Goal: Task Accomplishment & Management: Manage account settings

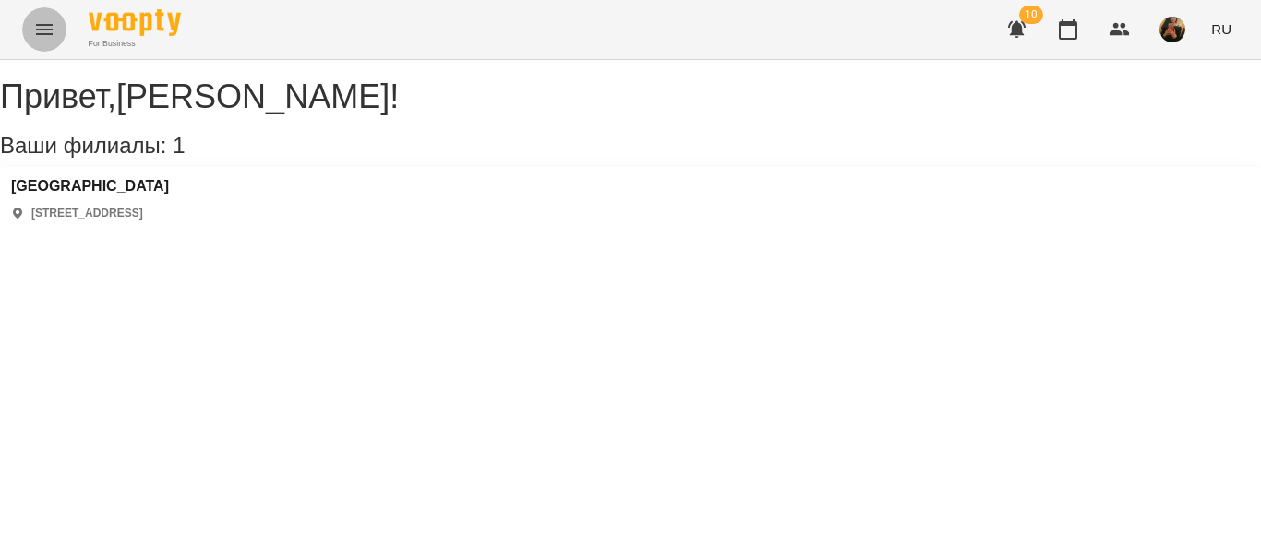
click at [38, 39] on icon "Menu" at bounding box center [44, 29] width 22 height 22
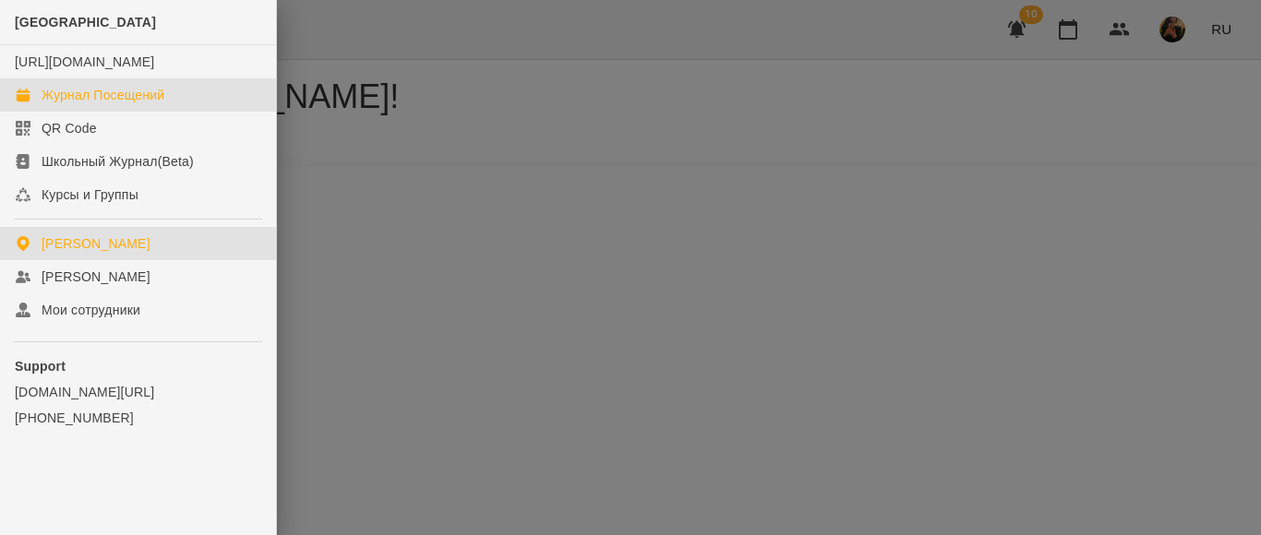
click at [61, 104] on div "Журнал Посещений" at bounding box center [103, 95] width 123 height 18
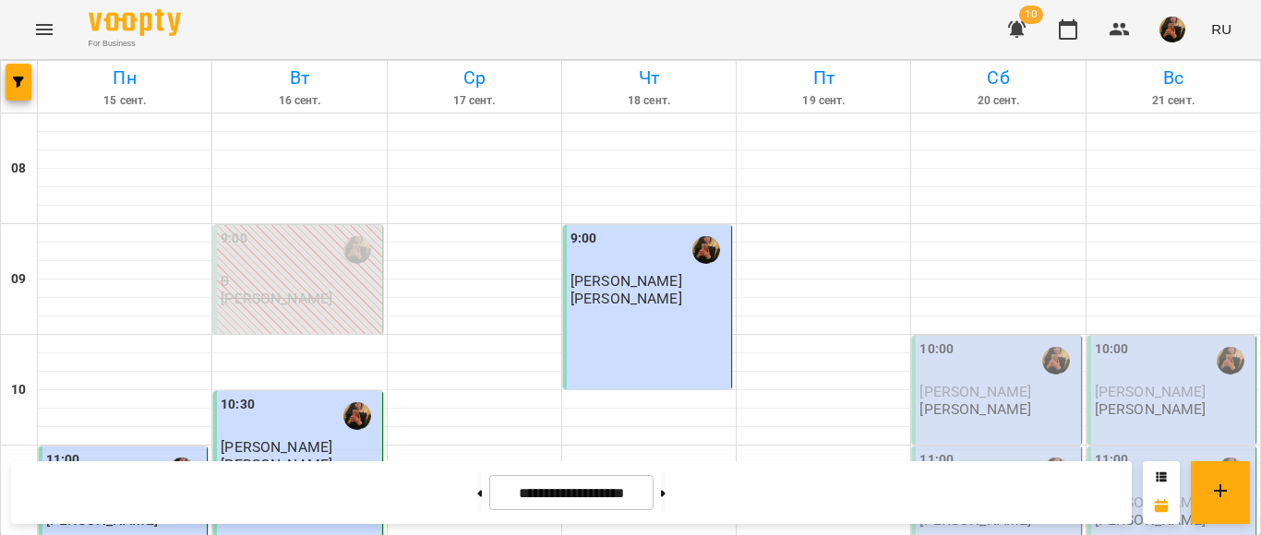
scroll to position [677, 0]
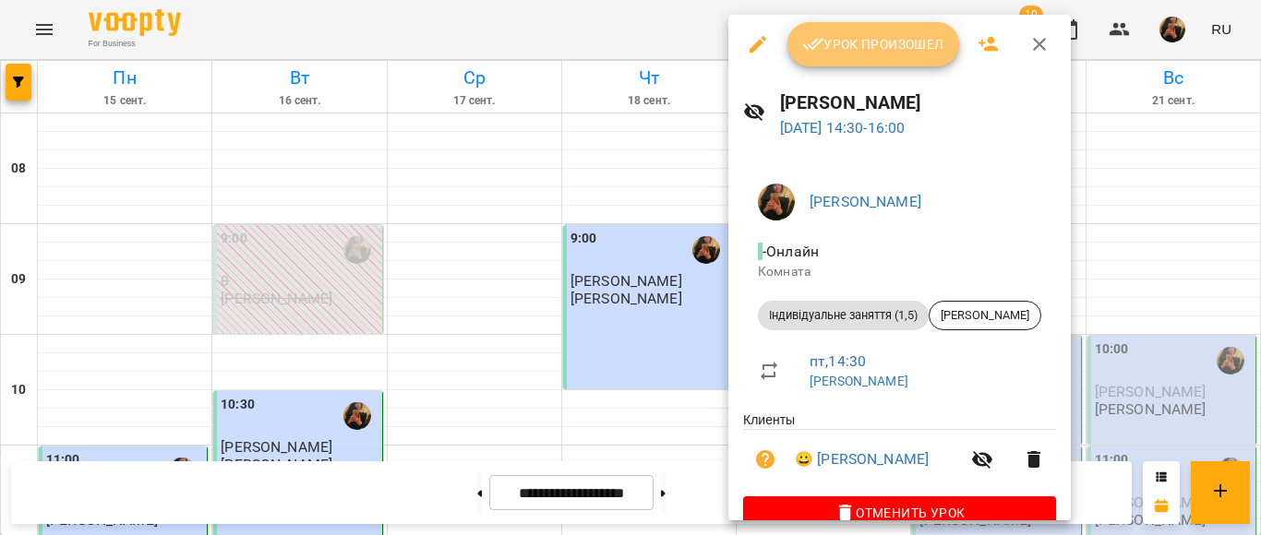
click at [905, 55] on span "Урок произошел" at bounding box center [873, 44] width 142 height 22
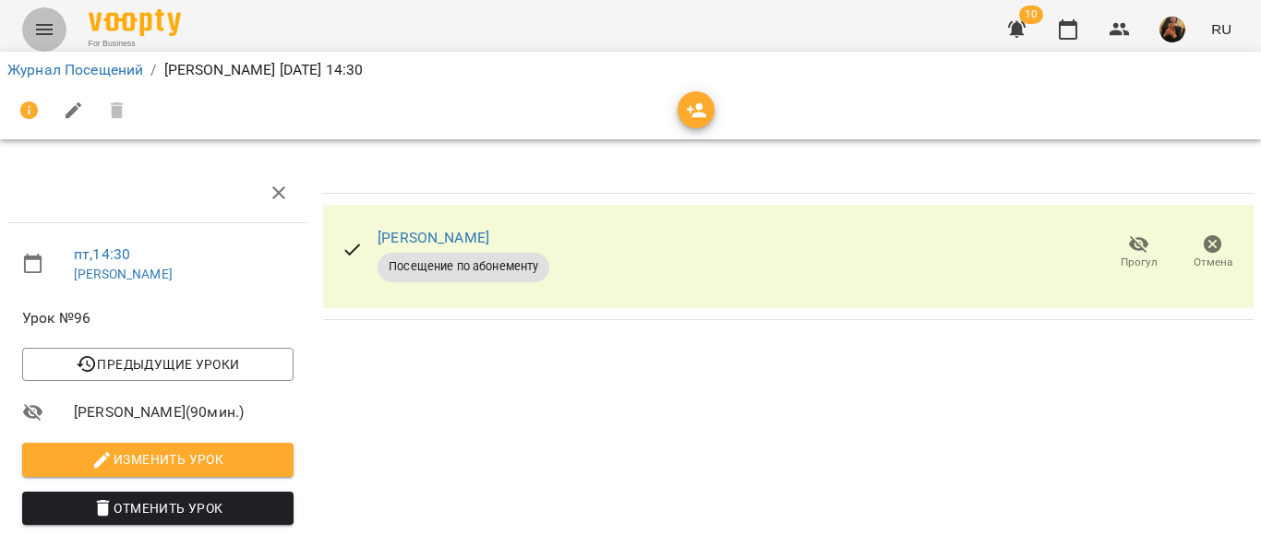
click at [52, 24] on icon "Menu" at bounding box center [44, 29] width 22 height 22
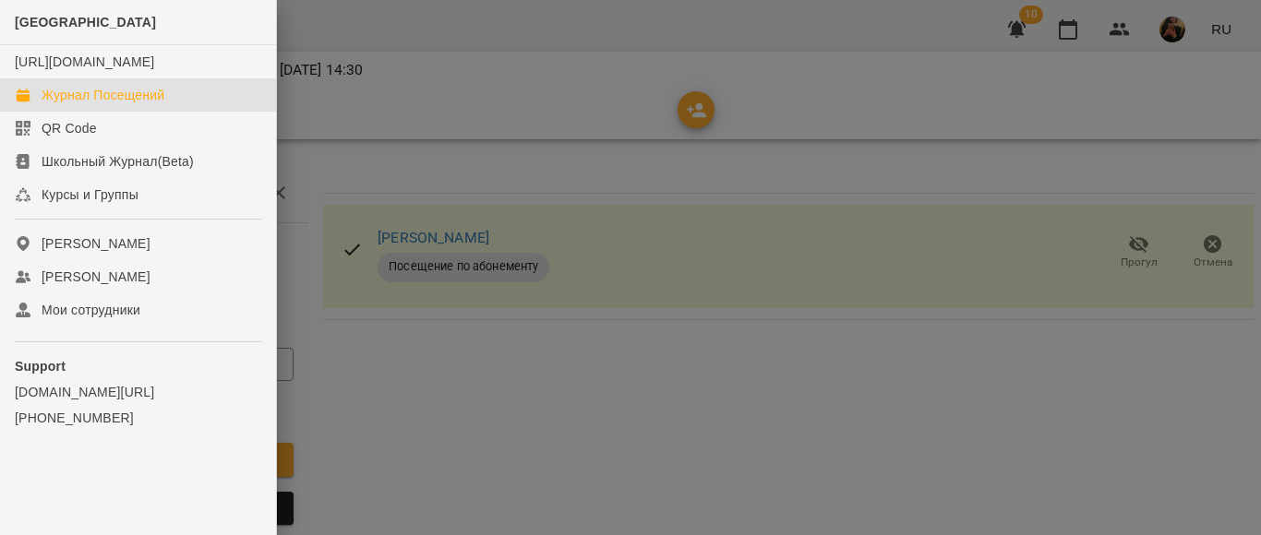
click at [73, 104] on div "Журнал Посещений" at bounding box center [103, 95] width 123 height 18
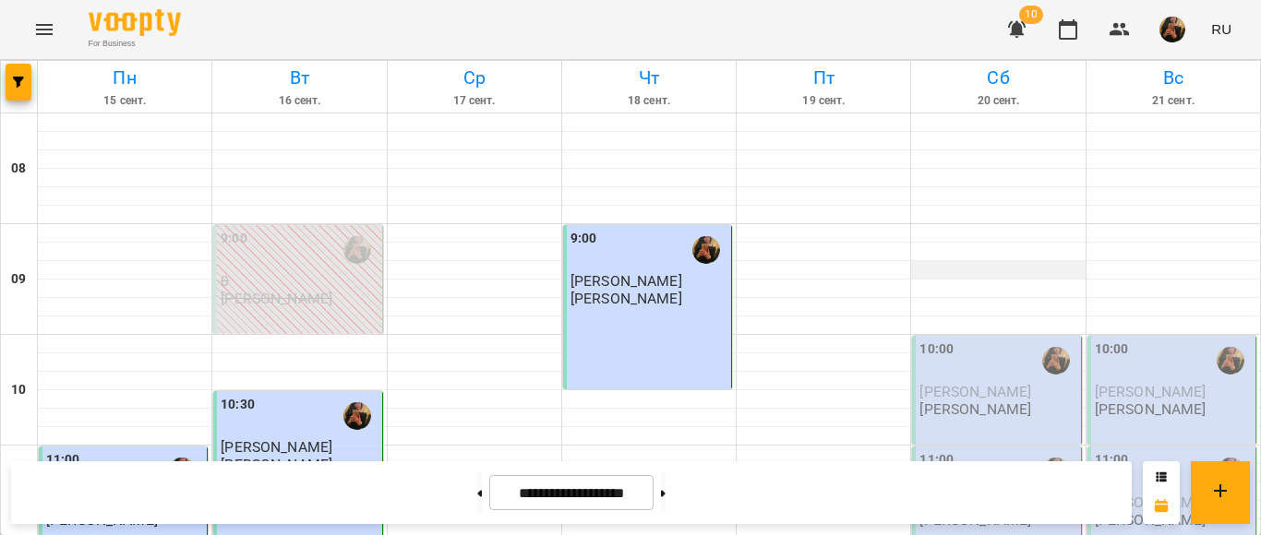
scroll to position [185, 0]
click at [999, 383] on span "[PERSON_NAME]" at bounding box center [975, 392] width 112 height 18
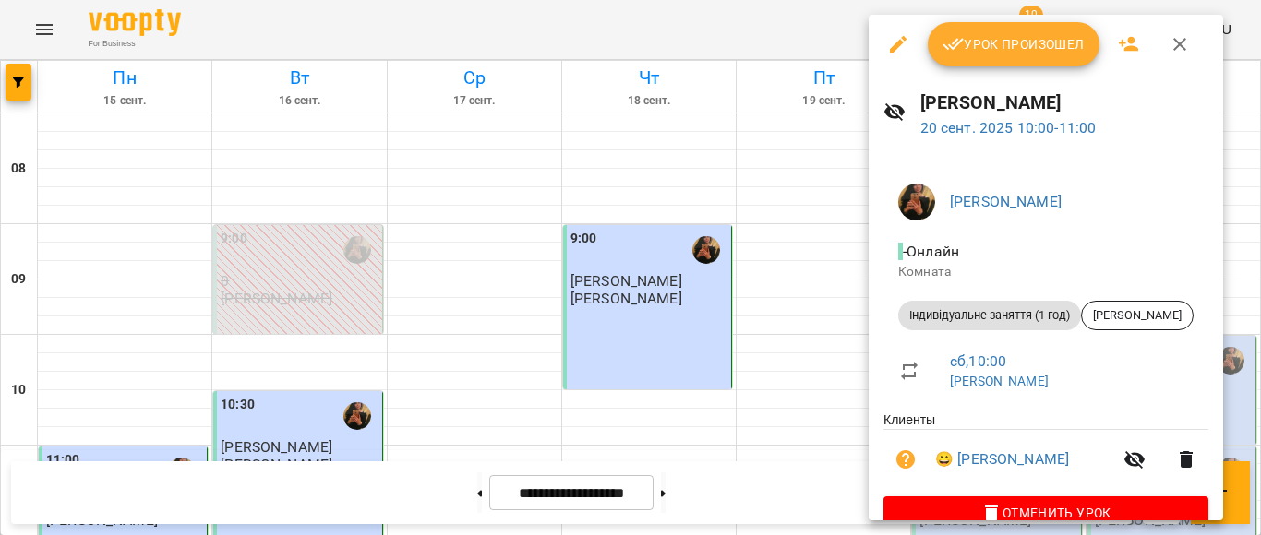
click at [1026, 36] on span "Урок произошел" at bounding box center [1013, 44] width 142 height 22
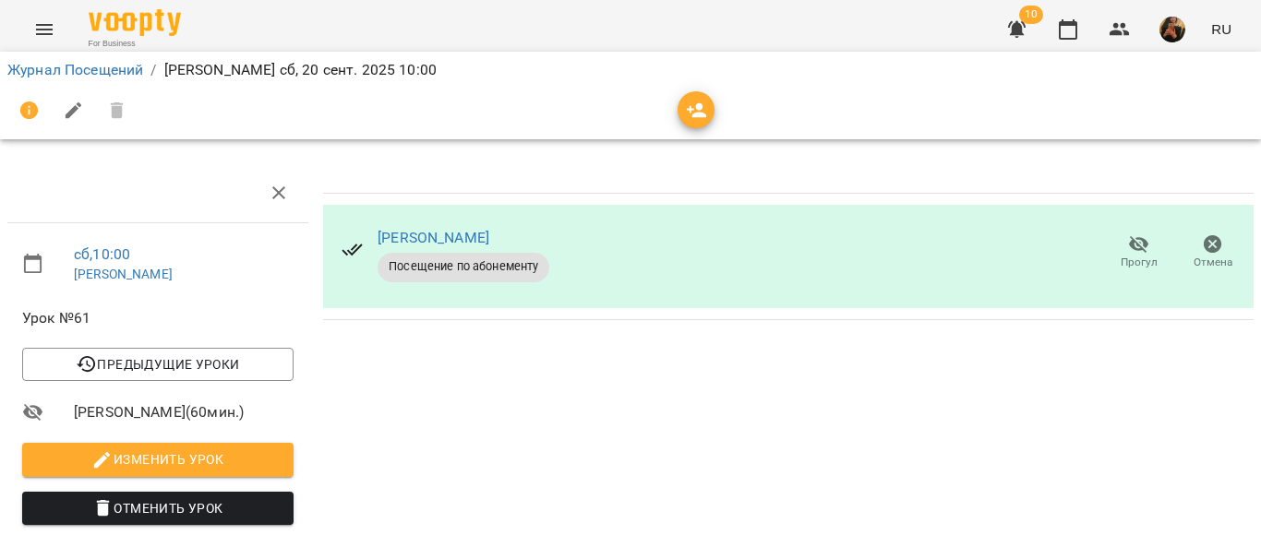
click at [54, 30] on icon "Menu" at bounding box center [44, 29] width 22 height 22
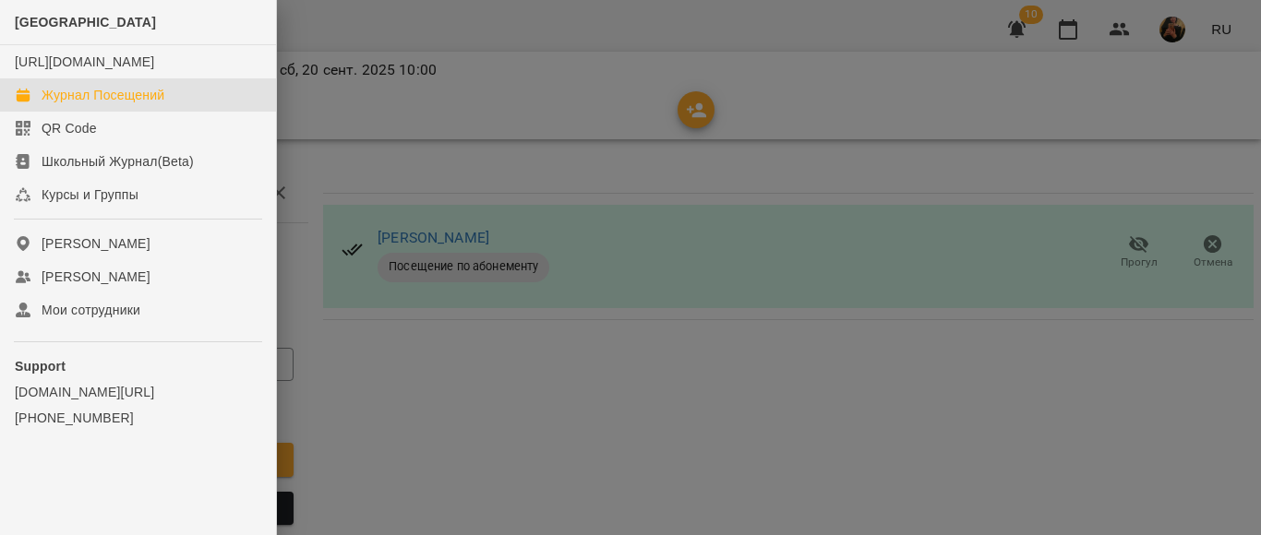
click at [94, 104] on div "Журнал Посещений" at bounding box center [103, 95] width 123 height 18
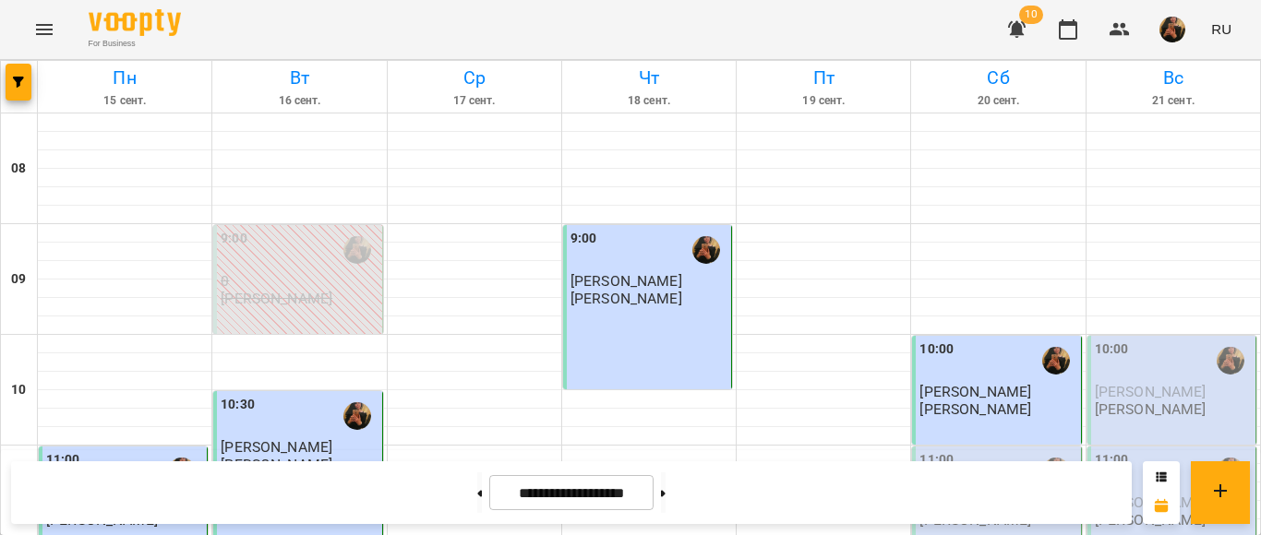
scroll to position [277, 0]
click at [951, 512] on p "[PERSON_NAME]" at bounding box center [975, 520] width 112 height 16
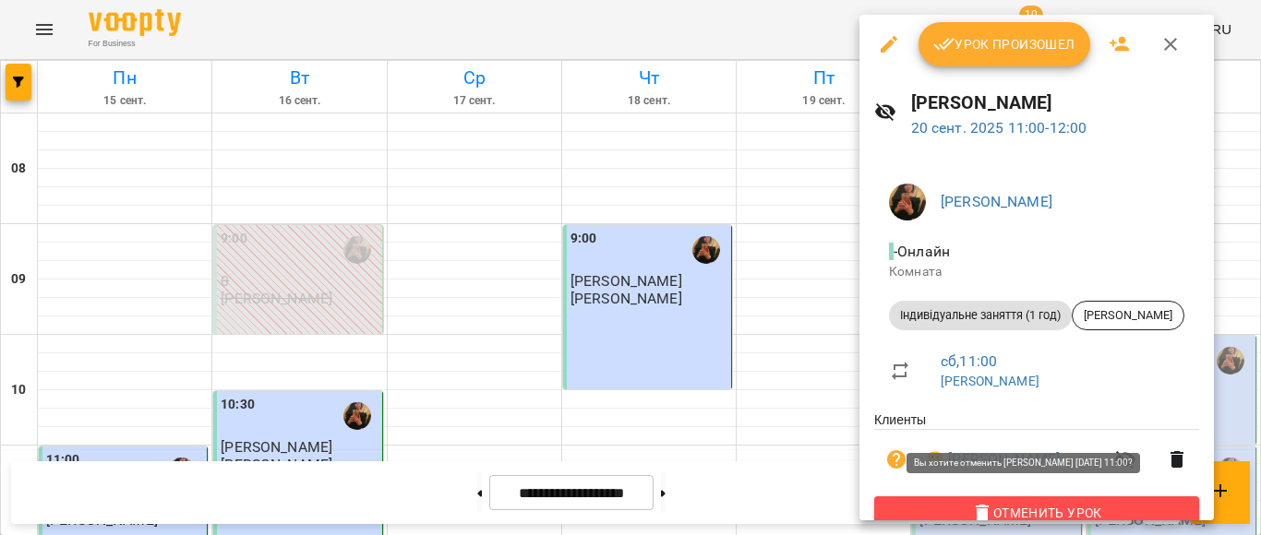
click at [1036, 512] on span "Отменить Урок" at bounding box center [1036, 513] width 295 height 22
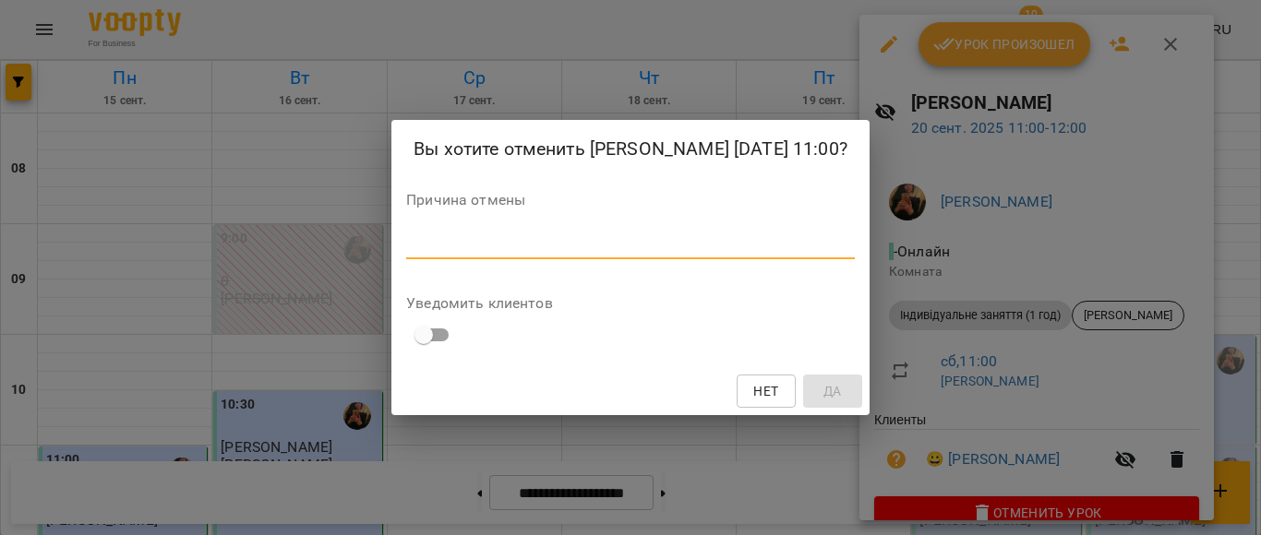
click at [409, 253] on textarea at bounding box center [630, 244] width 449 height 18
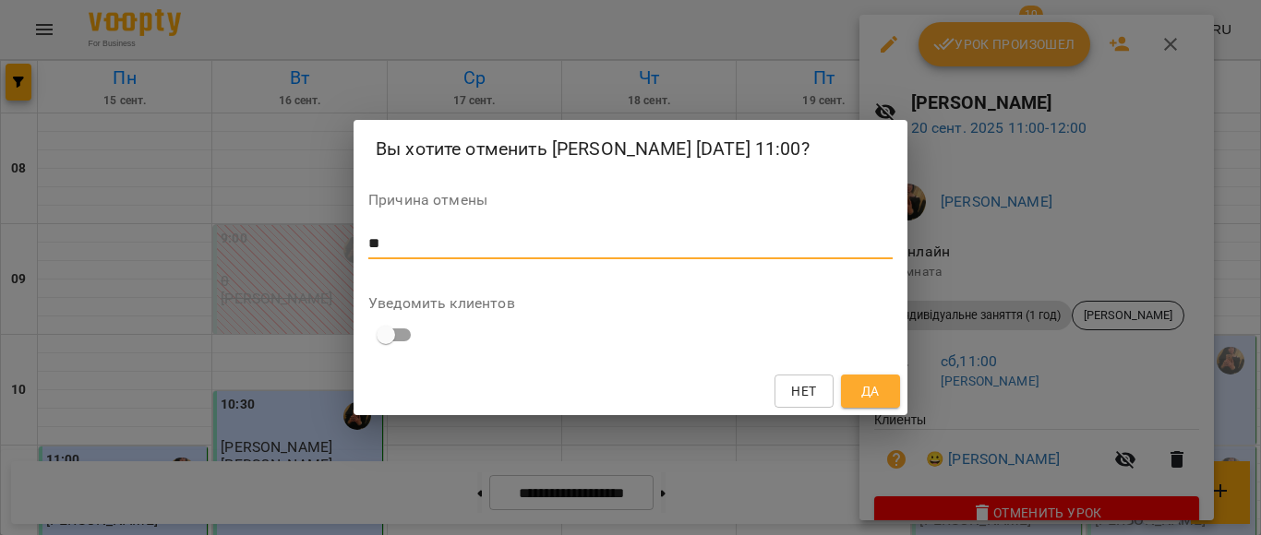
type textarea "**"
click at [861, 402] on span "Да" at bounding box center [870, 391] width 18 height 22
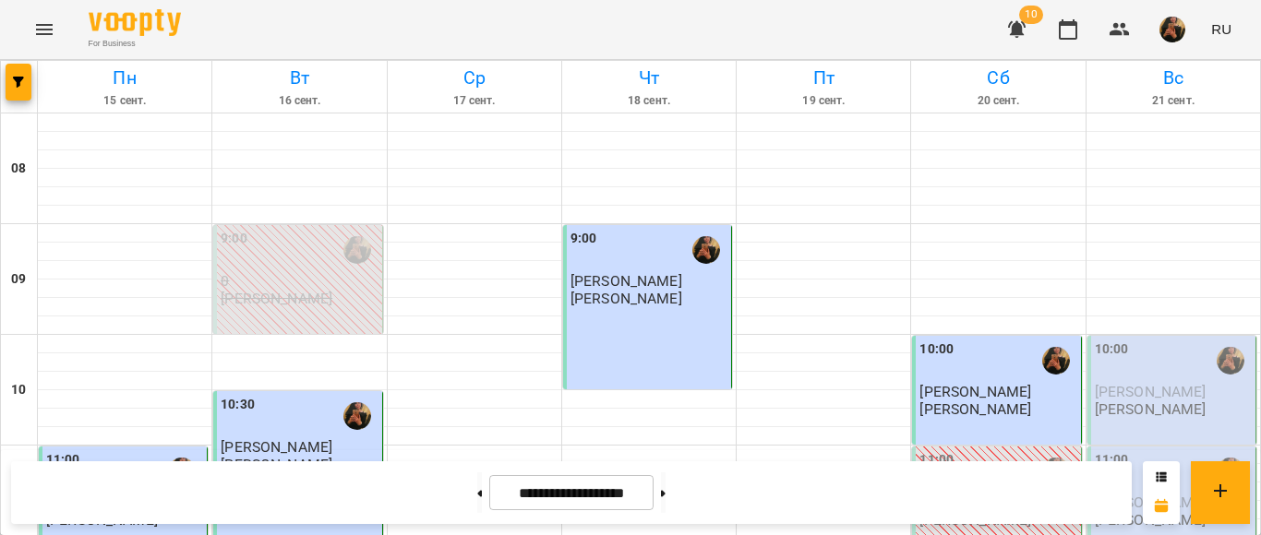
scroll to position [461, 0]
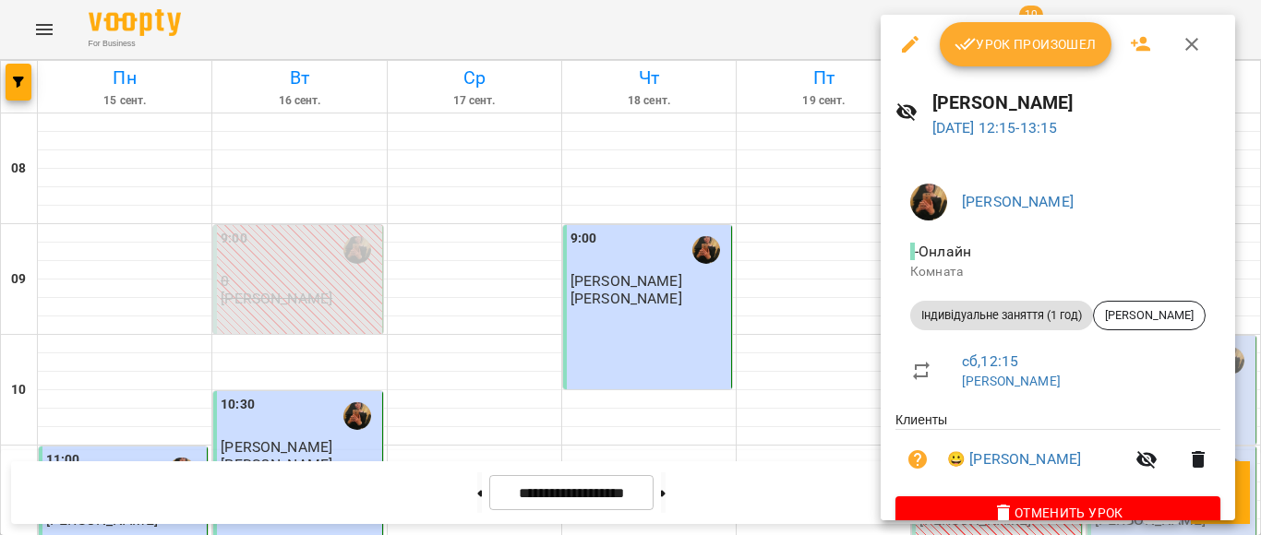
click at [987, 31] on button "Урок произошел" at bounding box center [1026, 44] width 172 height 44
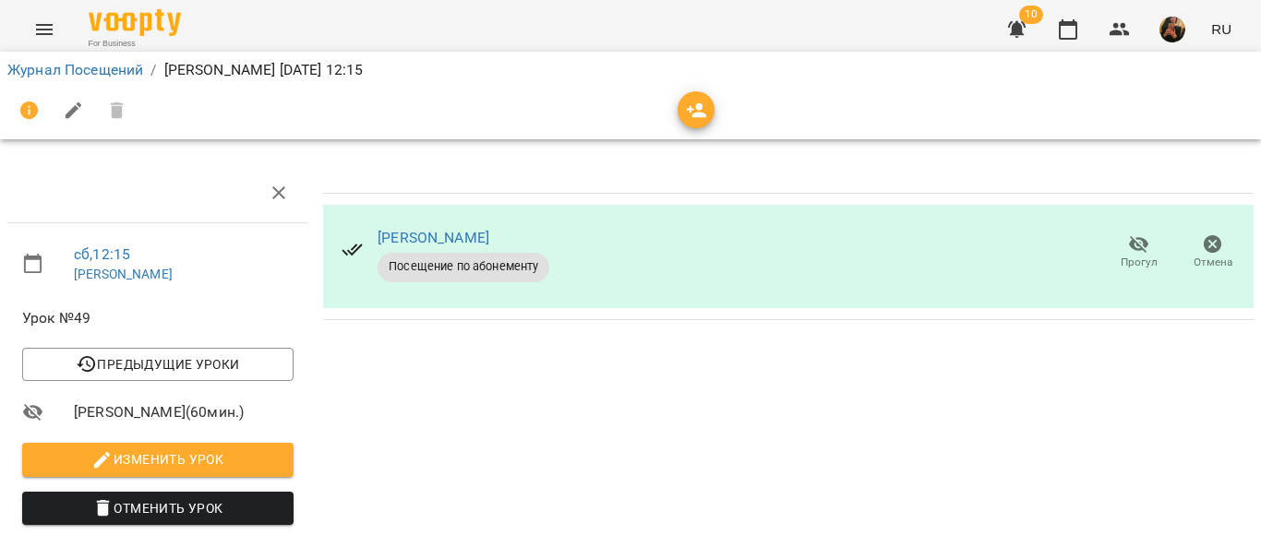
click at [32, 29] on button "Menu" at bounding box center [44, 29] width 44 height 44
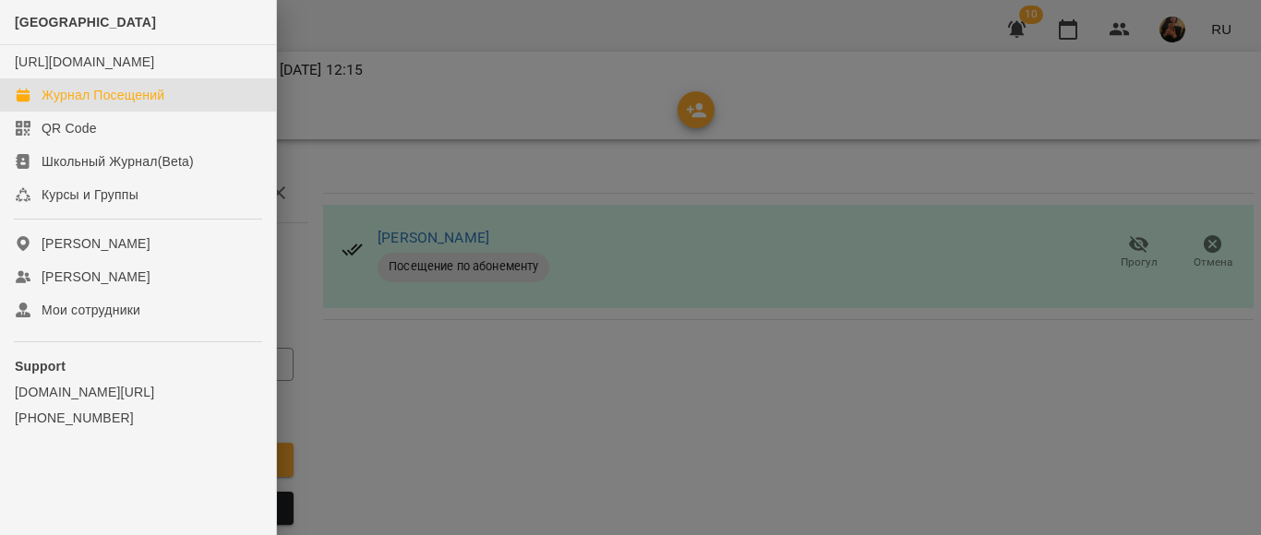
click at [90, 104] on div "Журнал Посещений" at bounding box center [103, 95] width 123 height 18
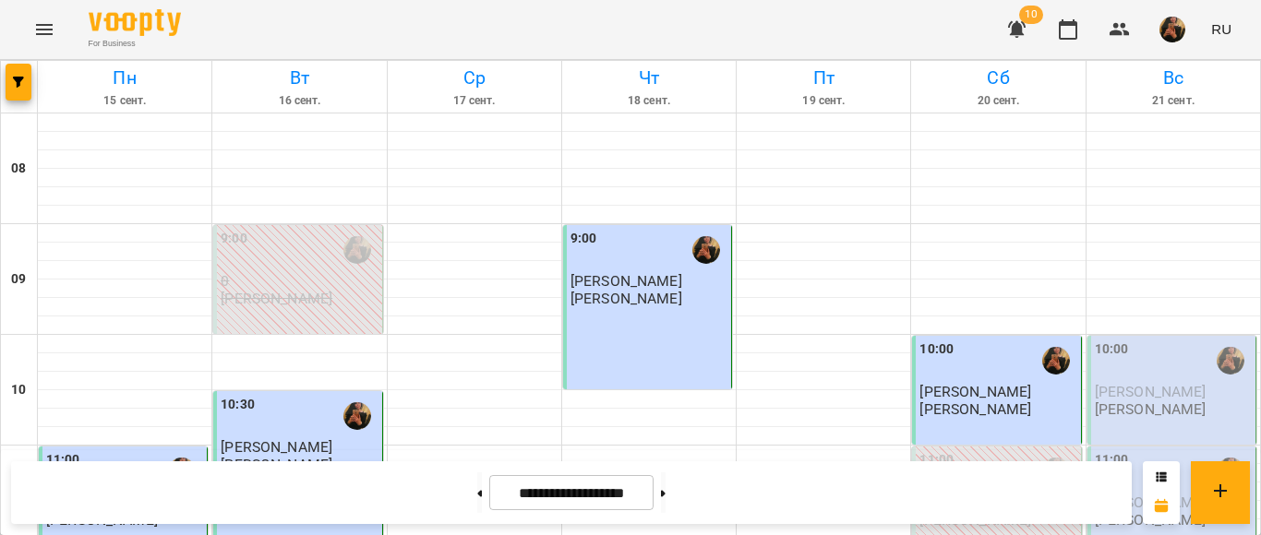
scroll to position [1200, 0]
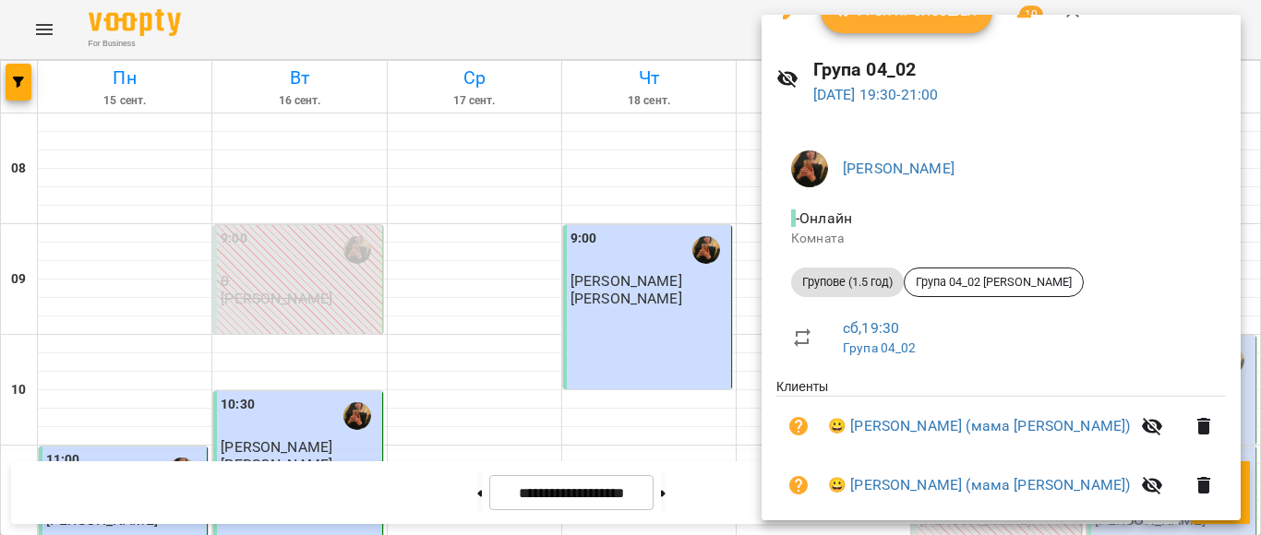
scroll to position [1, 0]
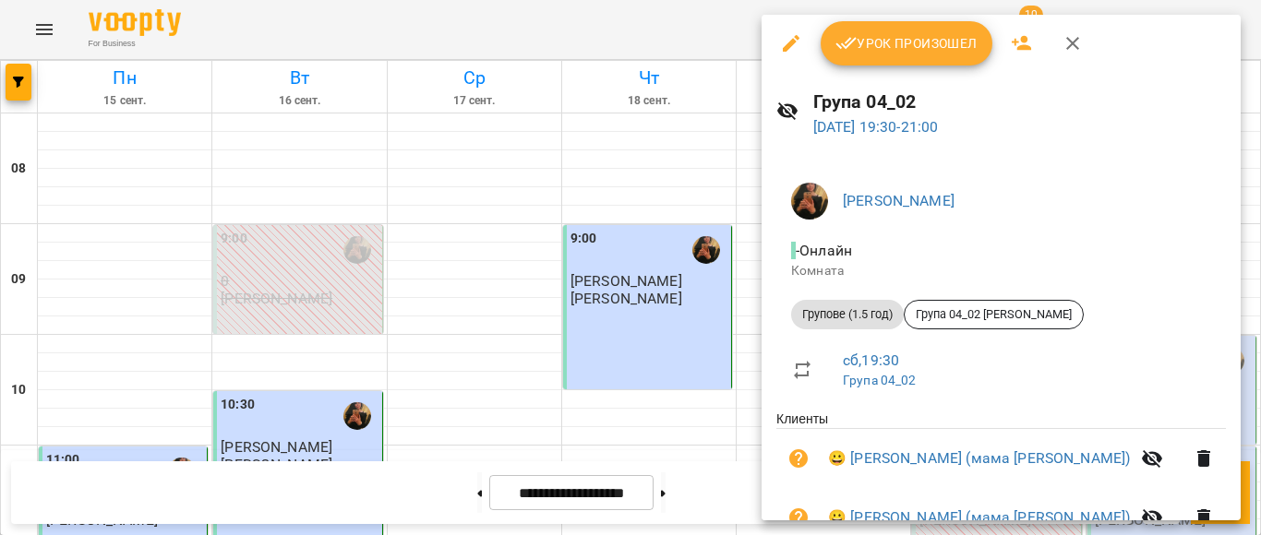
click at [939, 35] on span "Урок произошел" at bounding box center [906, 43] width 142 height 22
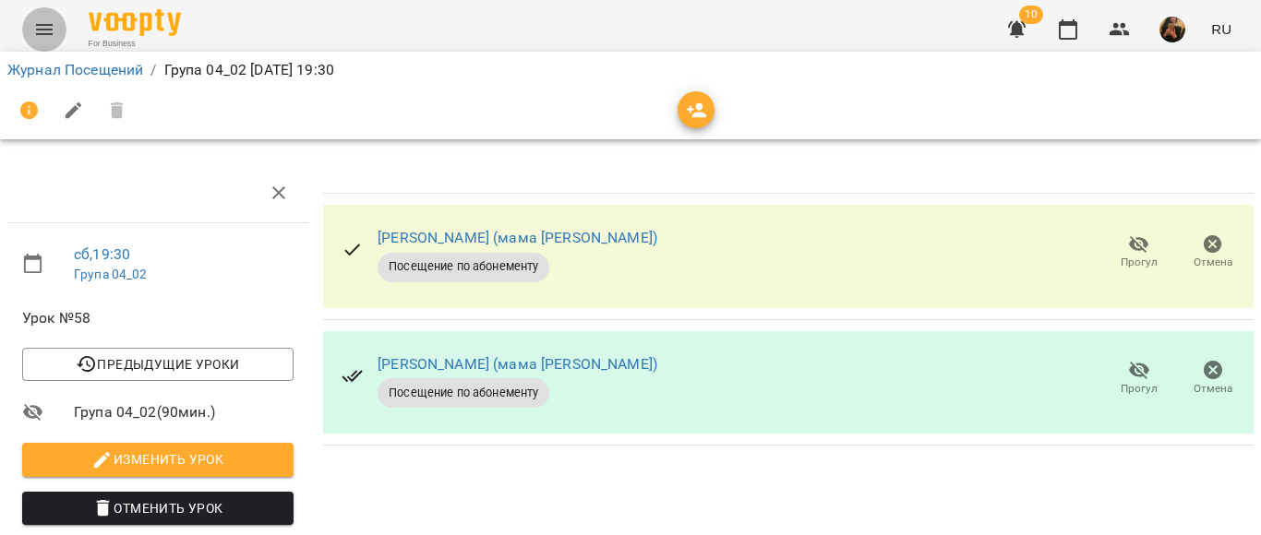
click at [42, 19] on icon "Menu" at bounding box center [44, 29] width 22 height 22
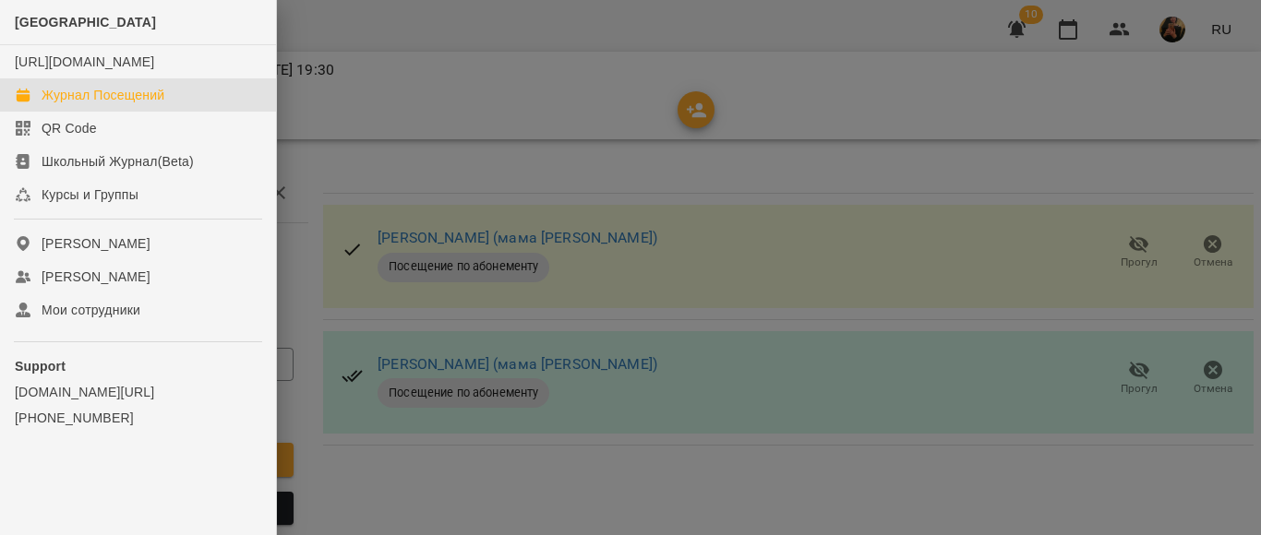
click at [91, 104] on div "Журнал Посещений" at bounding box center [103, 95] width 123 height 18
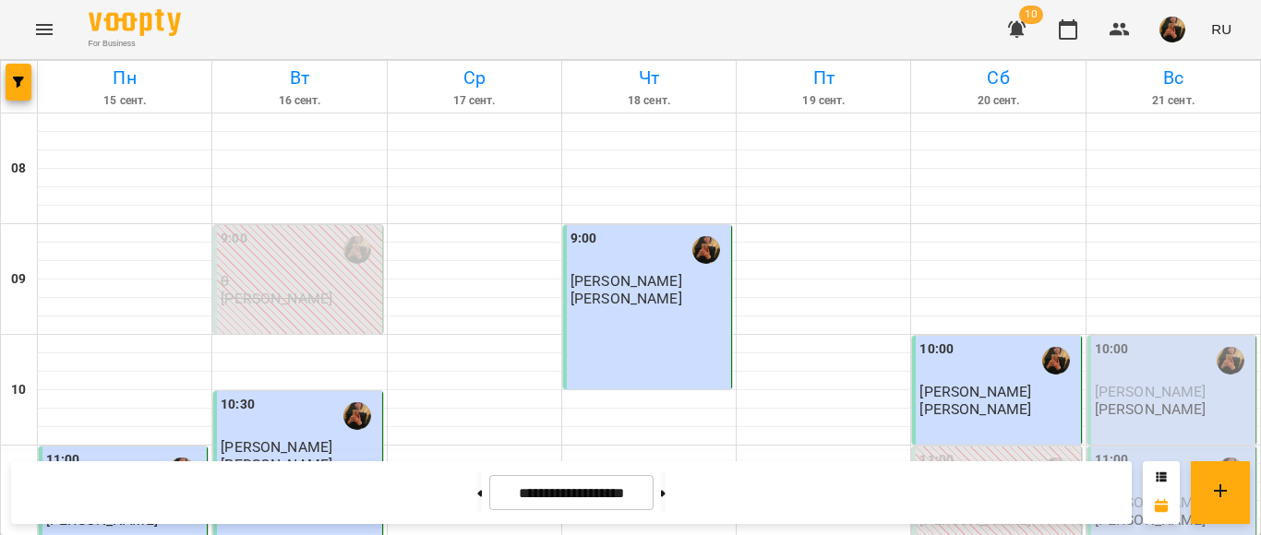
scroll to position [492, 0]
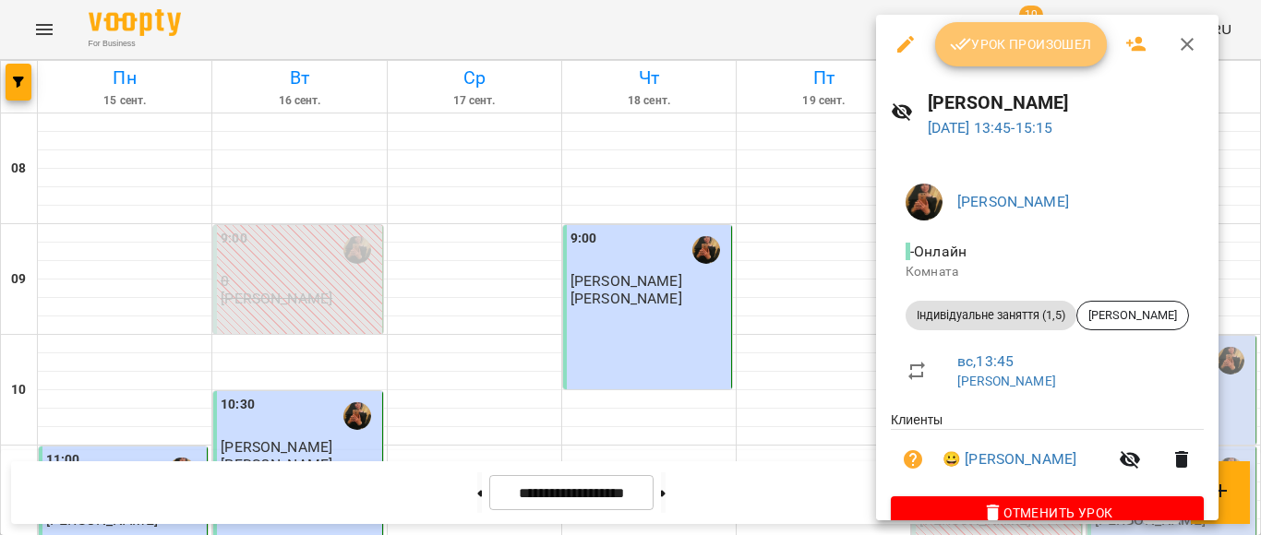
click at [1044, 58] on button "Урок произошел" at bounding box center [1021, 44] width 172 height 44
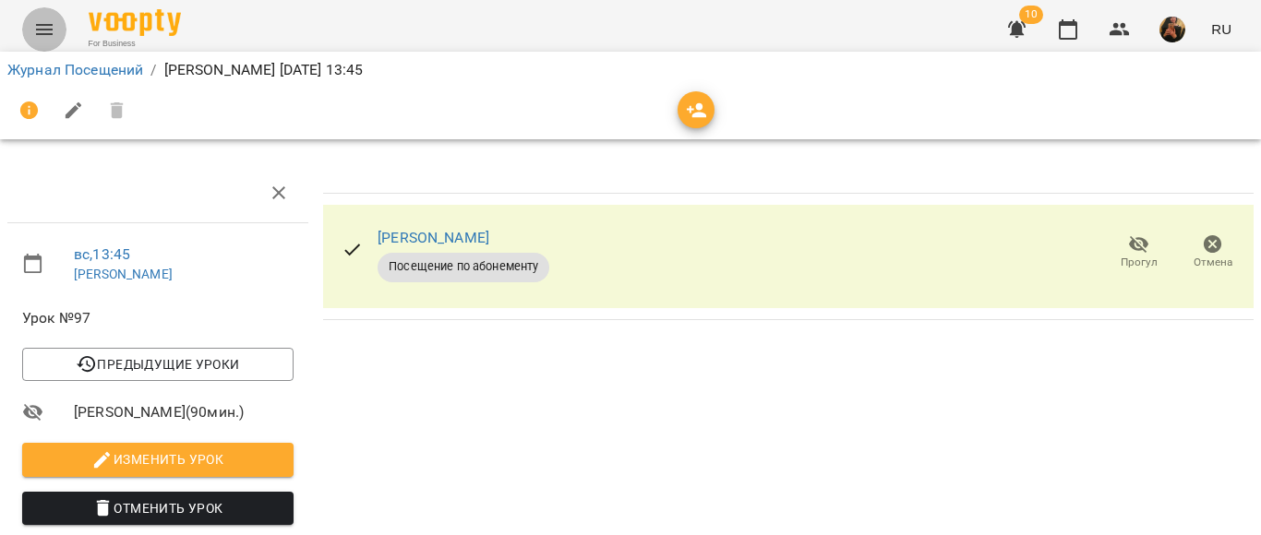
click at [44, 37] on icon "Menu" at bounding box center [44, 29] width 22 height 22
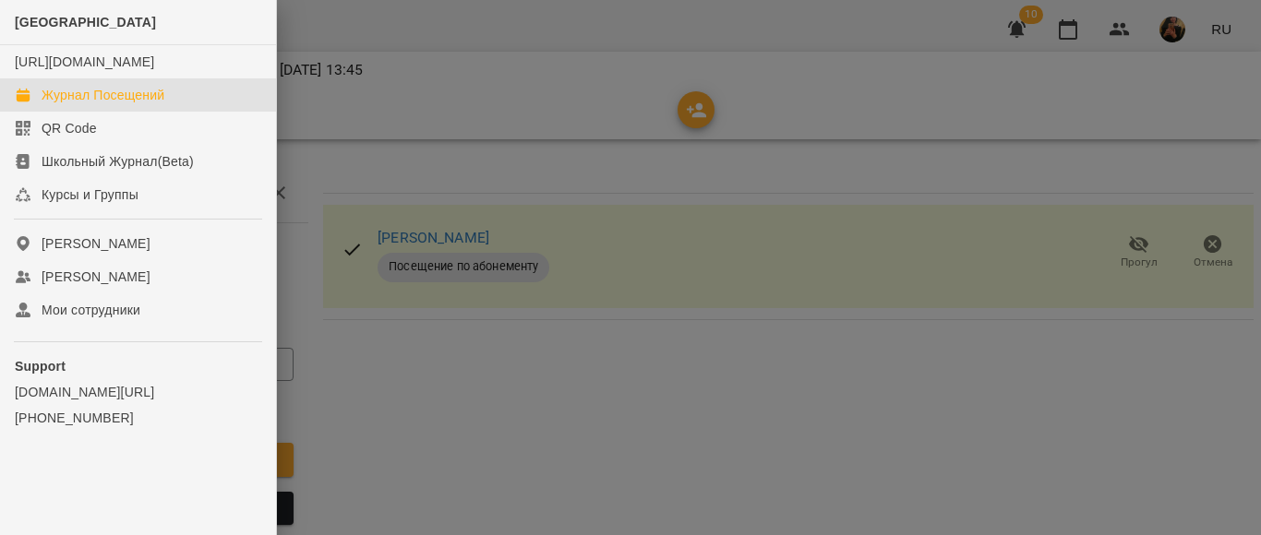
click at [111, 104] on div "Журнал Посещений" at bounding box center [103, 95] width 123 height 18
